Goal: Information Seeking & Learning: Learn about a topic

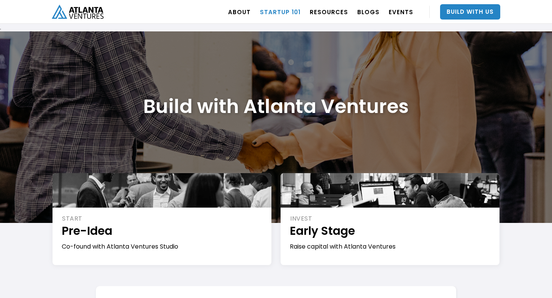
click at [289, 12] on link "Startup 101" at bounding box center [280, 11] width 41 height 21
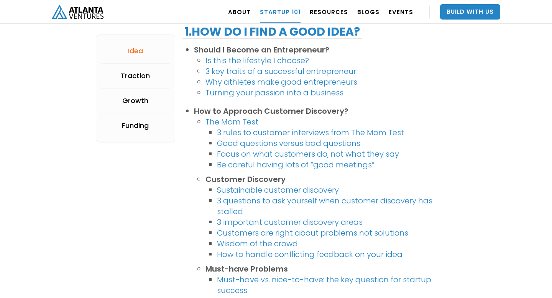
scroll to position [198, 0]
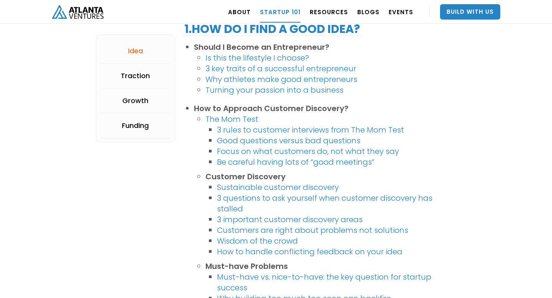
click at [241, 139] on link "Good questions versus bad questions" at bounding box center [288, 140] width 143 height 11
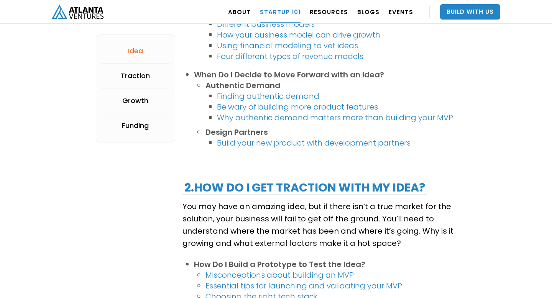
scroll to position [639, 0]
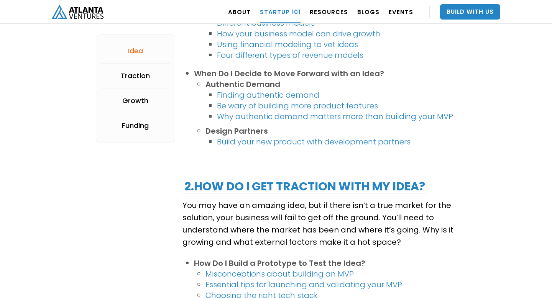
click at [269, 116] on link "Why authentic demand matters more than building your MVP" at bounding box center [335, 116] width 236 height 11
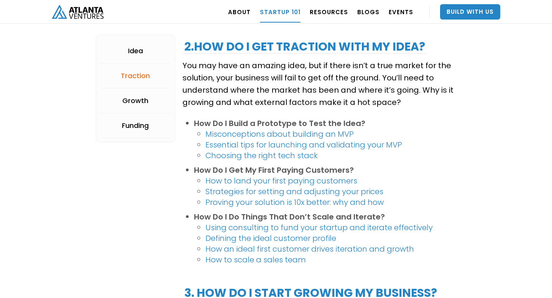
scroll to position [794, 0]
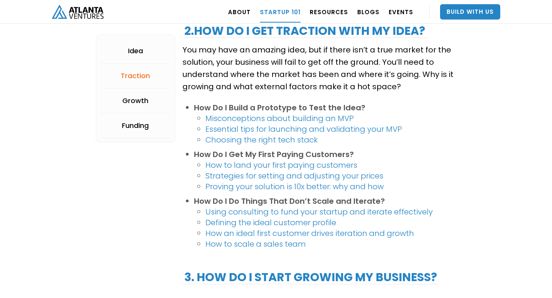
click at [314, 164] on link "How to land your first paying customers" at bounding box center [281, 165] width 152 height 11
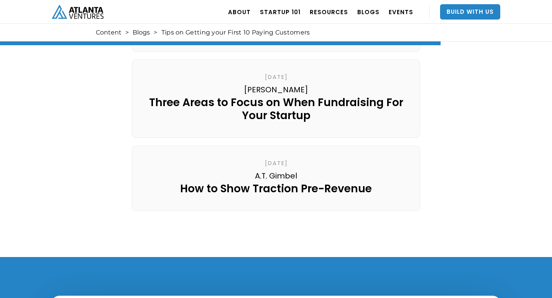
scroll to position [1262, 0]
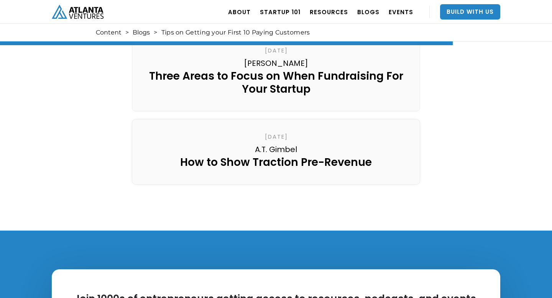
click at [273, 156] on div "How to Show Traction Pre-Revenue" at bounding box center [276, 162] width 192 height 13
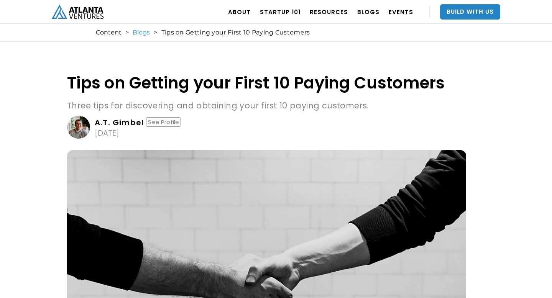
click at [141, 30] on link "Blogs" at bounding box center [141, 33] width 17 height 8
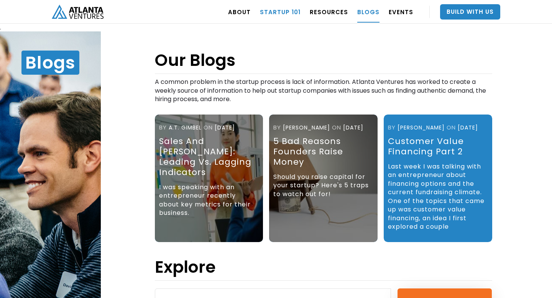
click at [287, 8] on link "Startup 101" at bounding box center [280, 11] width 41 height 21
